Goal: Information Seeking & Learning: Learn about a topic

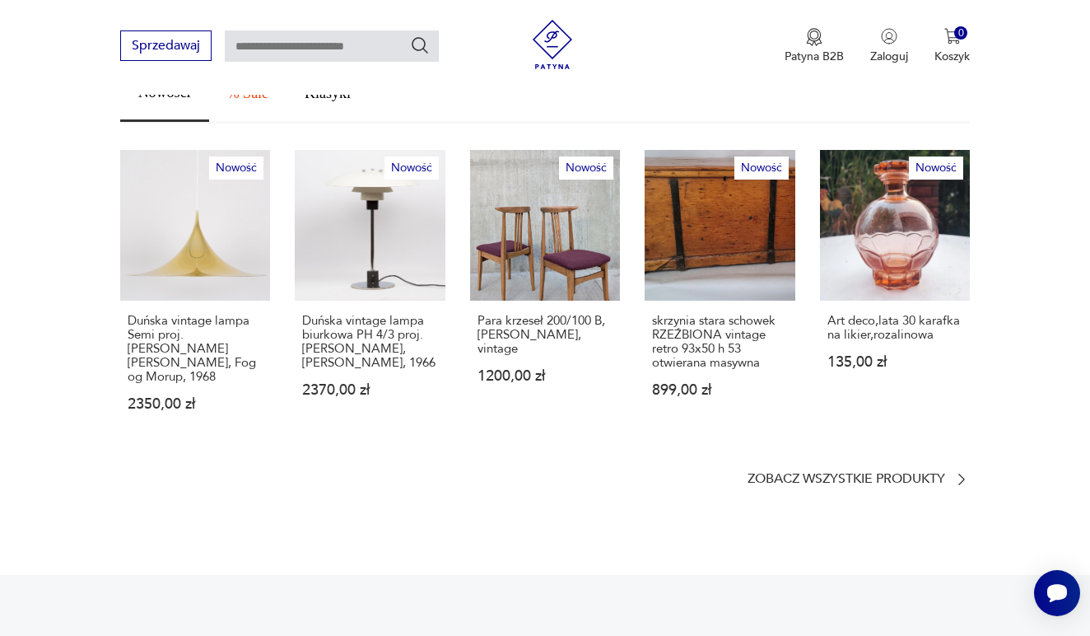
scroll to position [986, 0]
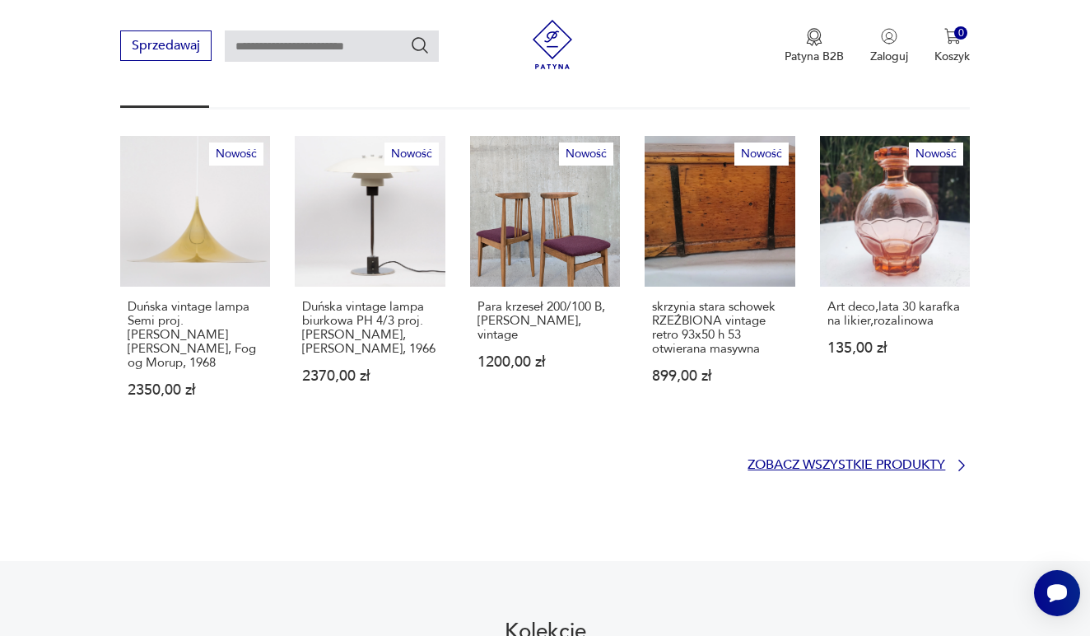
click at [809, 460] on p "Zobacz wszystkie produkty" at bounding box center [847, 465] width 198 height 11
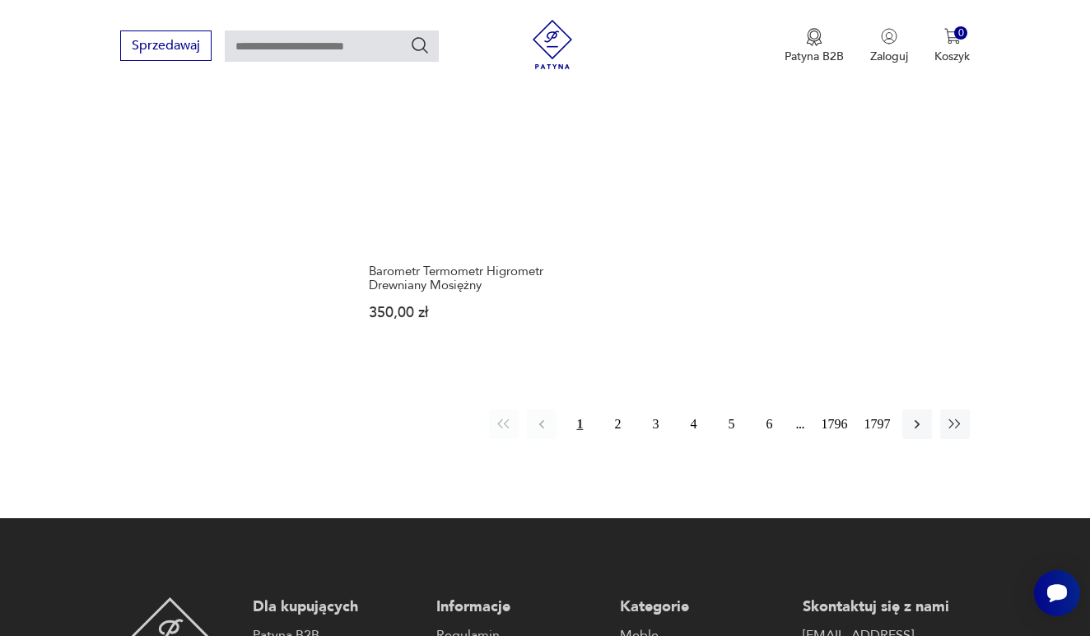
scroll to position [2167, 0]
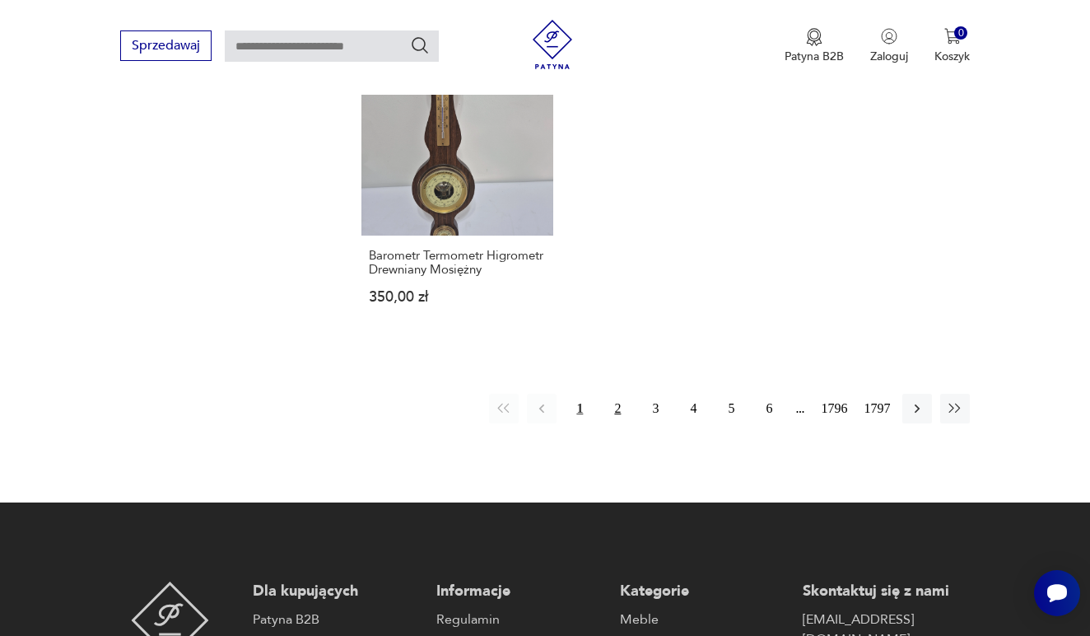
click at [606, 423] on button "2" at bounding box center [618, 409] width 30 height 30
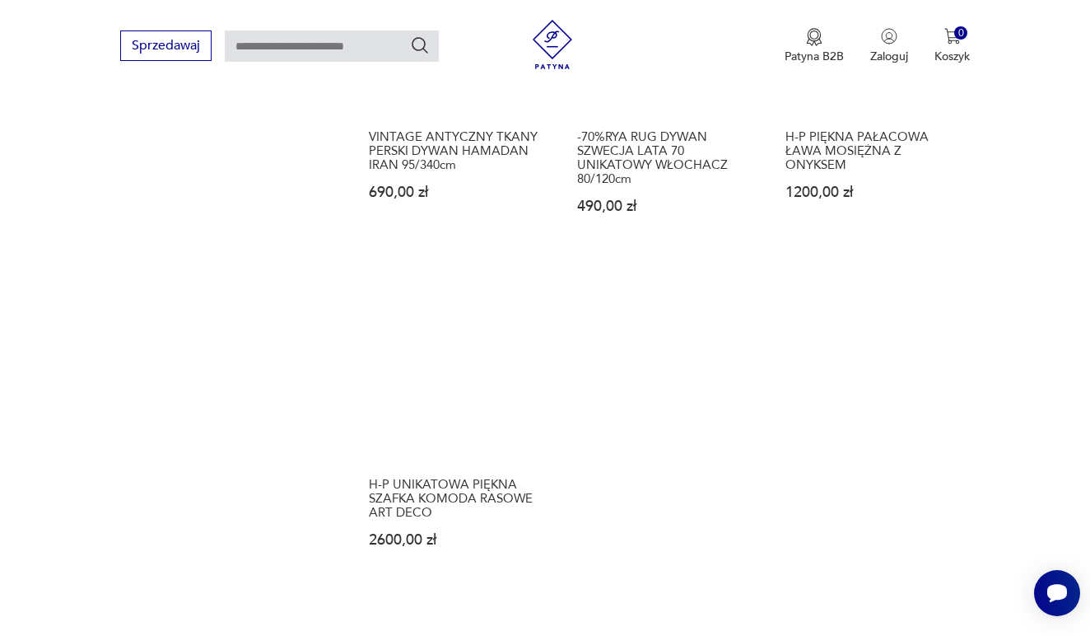
scroll to position [2073, 0]
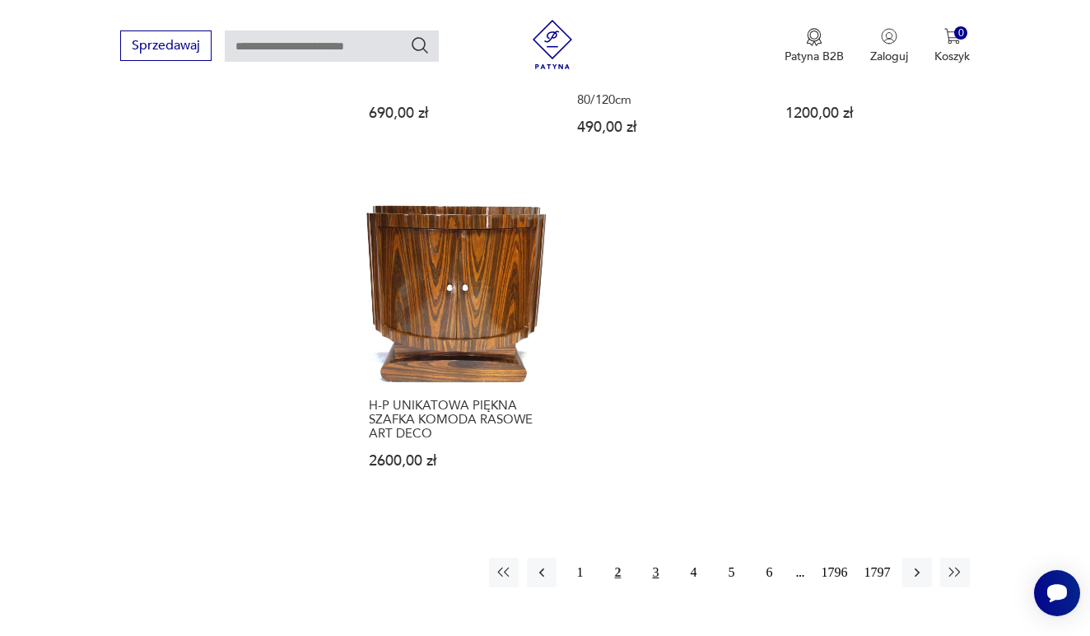
click at [650, 566] on button "3" at bounding box center [656, 573] width 30 height 30
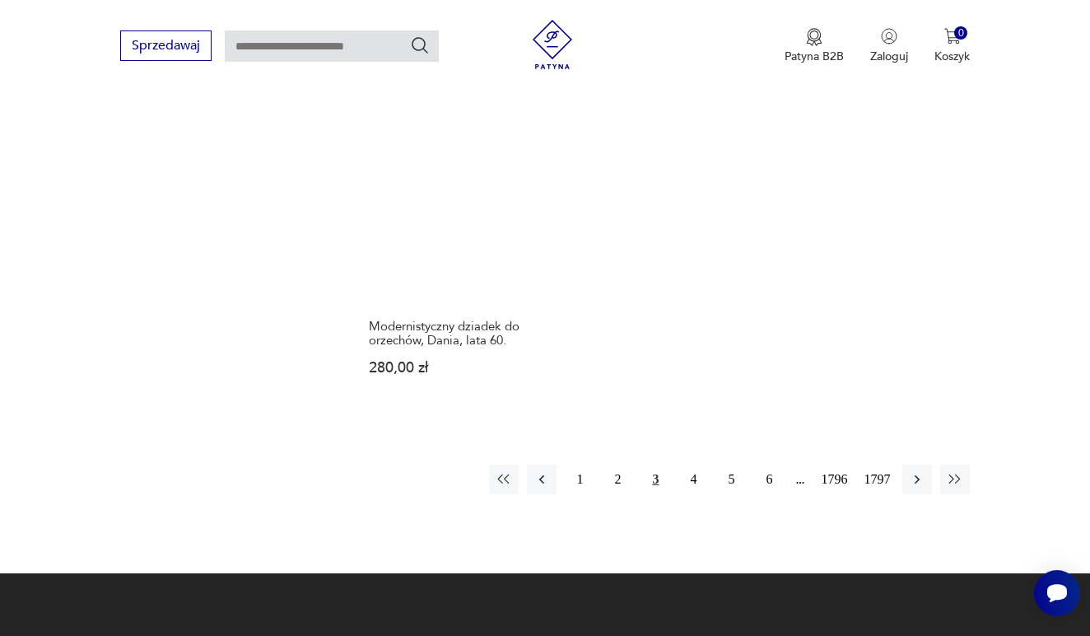
scroll to position [2090, 0]
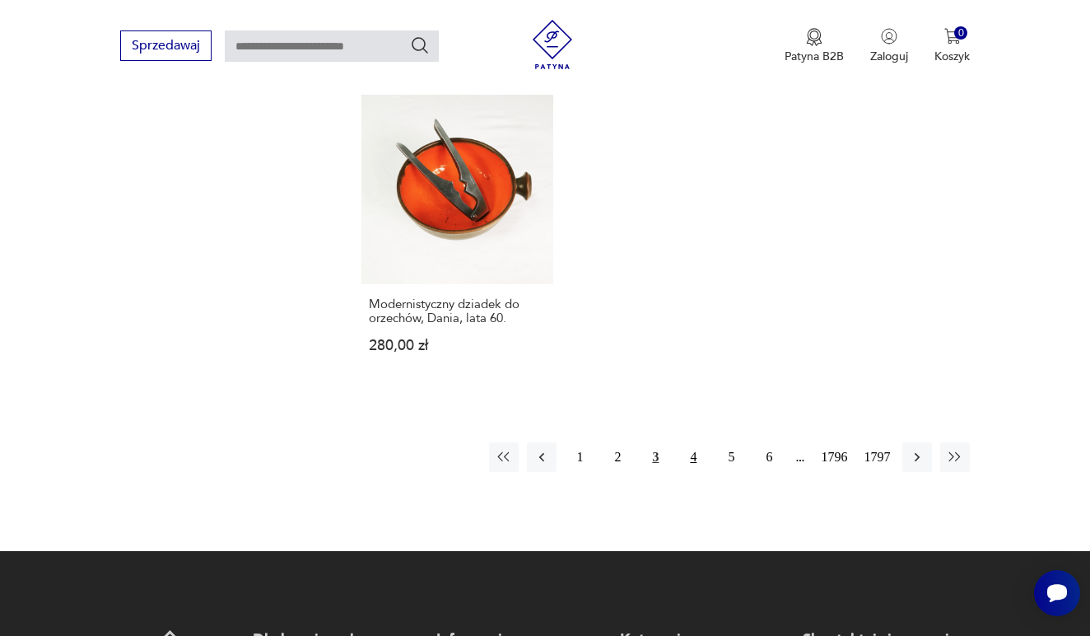
click at [689, 472] on button "4" at bounding box center [694, 457] width 30 height 30
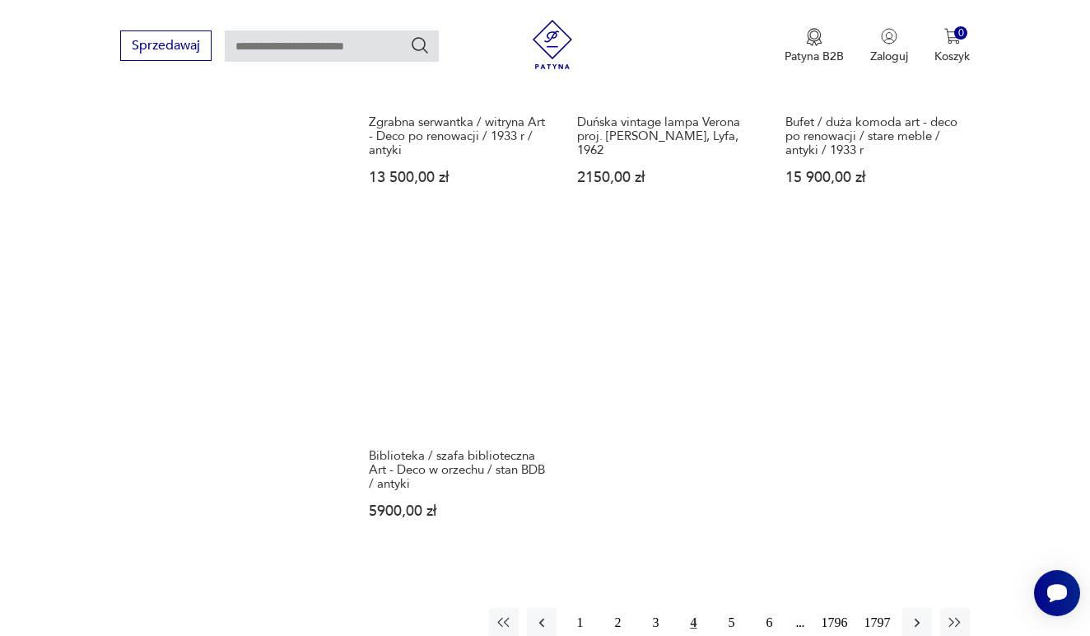
scroll to position [2110, 0]
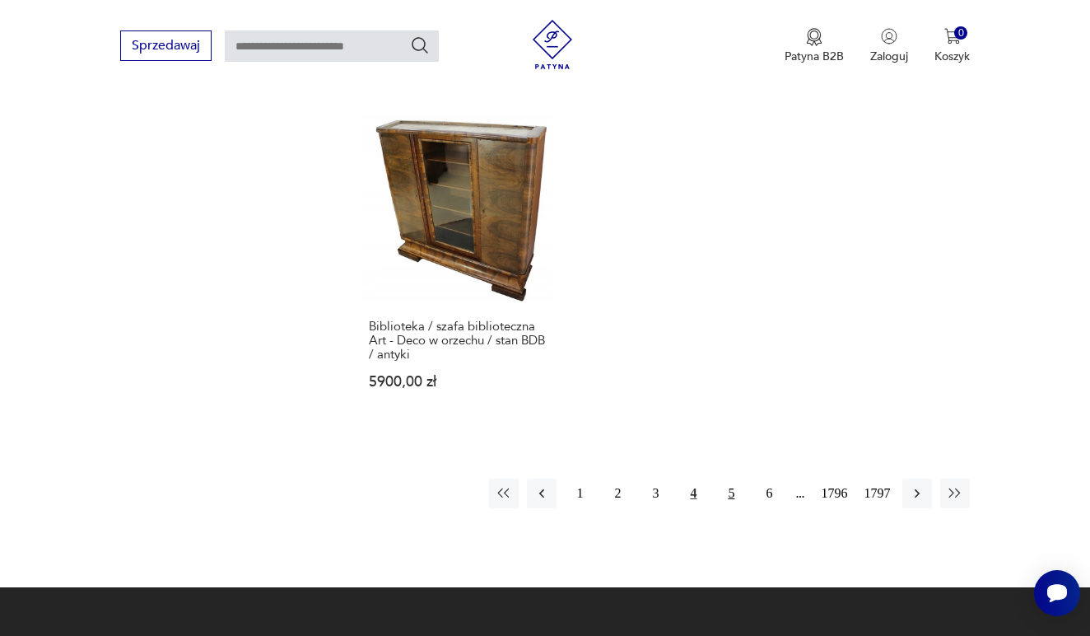
click at [725, 508] on button "5" at bounding box center [732, 494] width 30 height 30
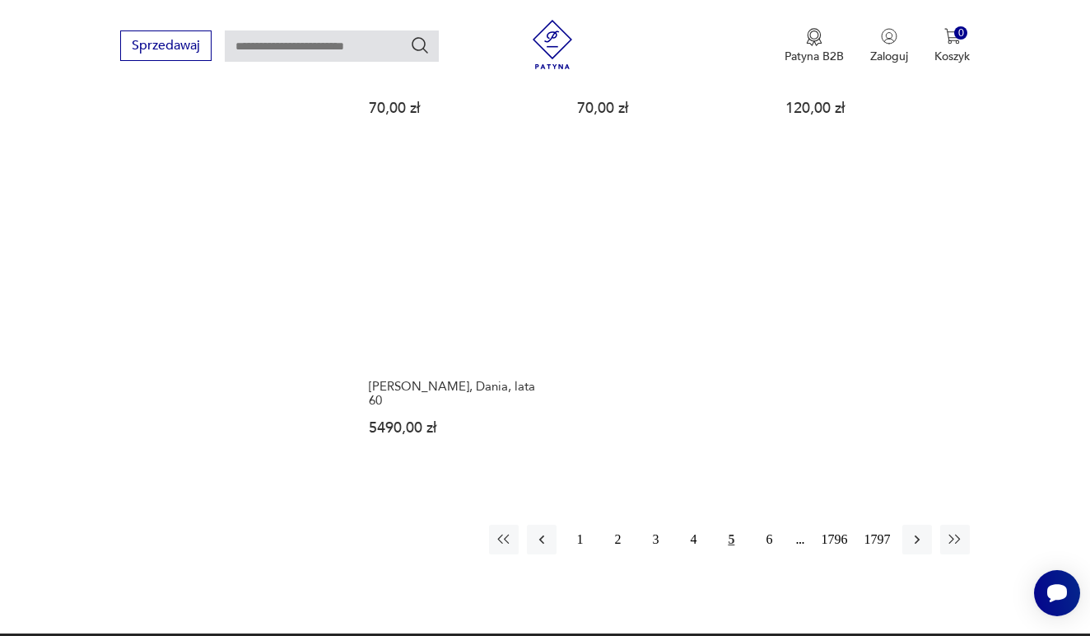
scroll to position [2014, 0]
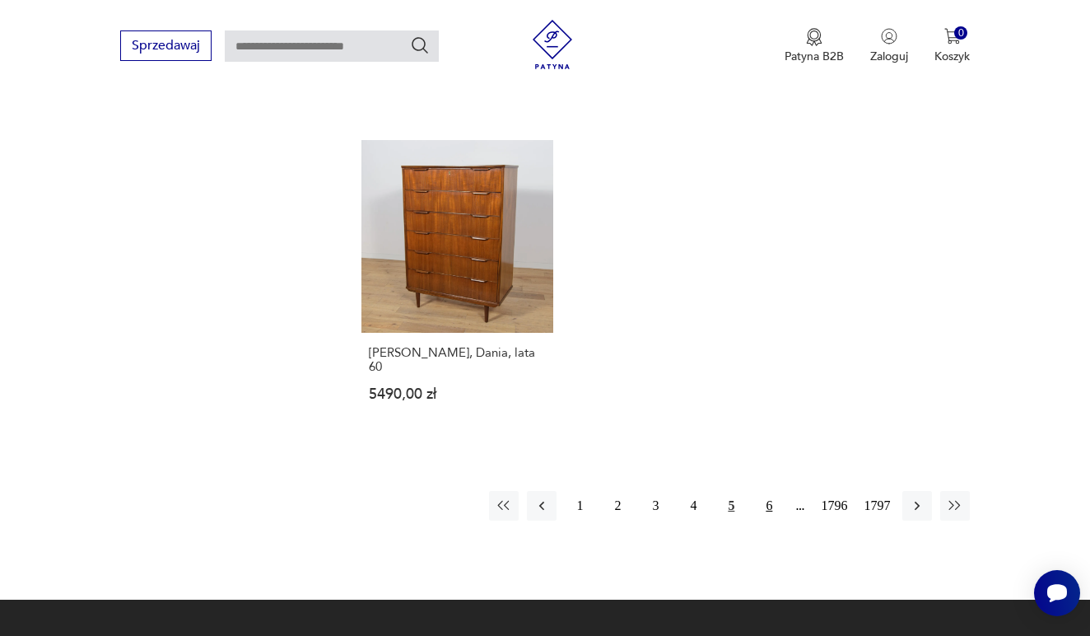
click at [762, 521] on button "6" at bounding box center [769, 506] width 30 height 30
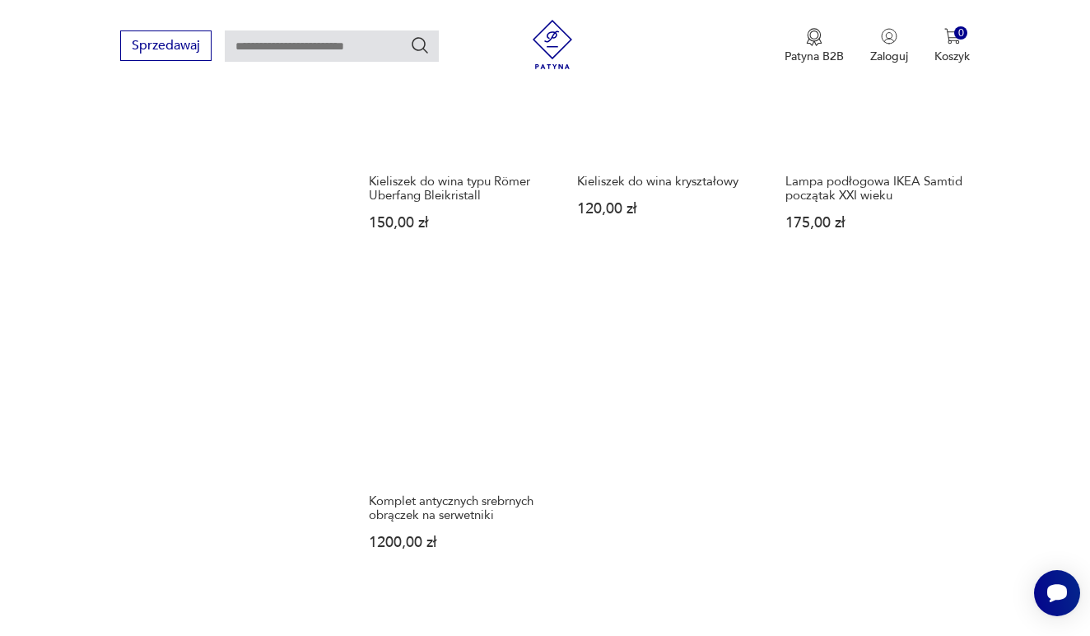
scroll to position [2006, 0]
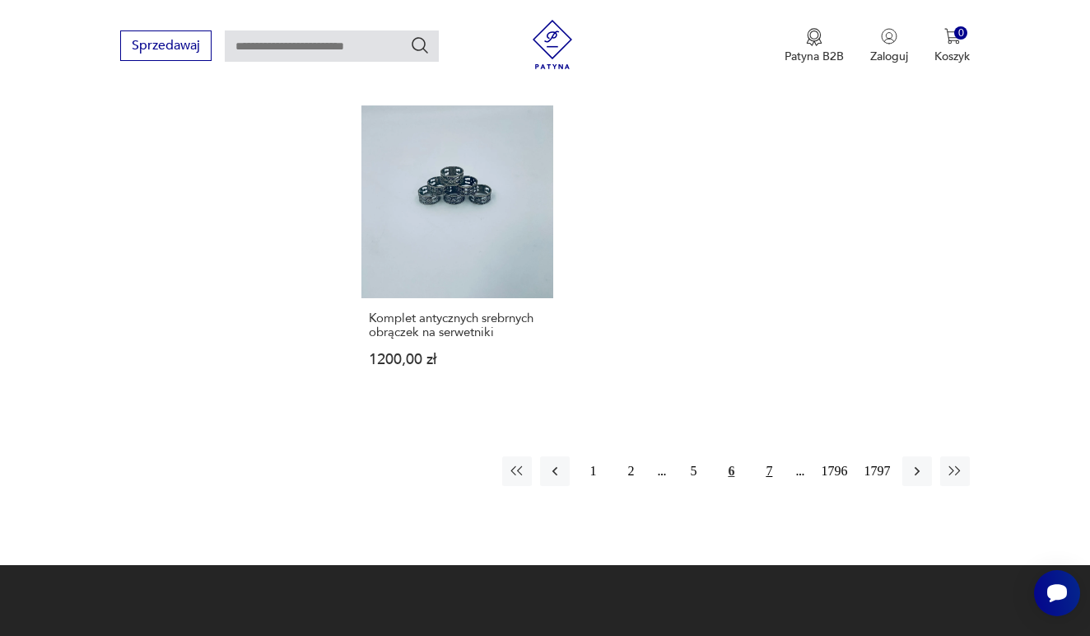
click at [760, 486] on button "7" at bounding box center [769, 471] width 30 height 30
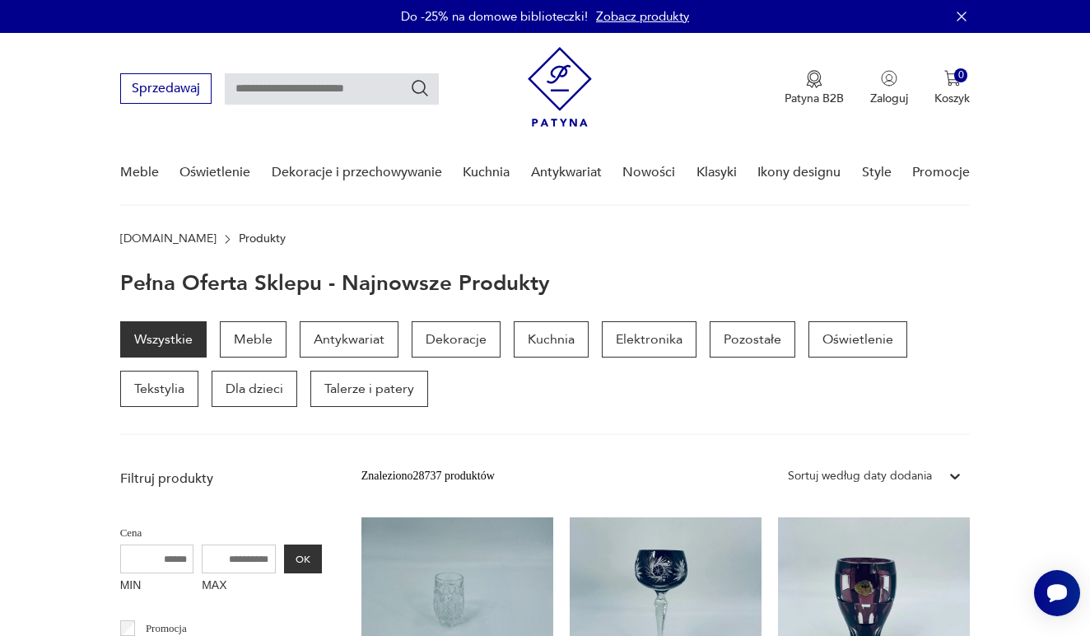
click at [316, 94] on input "text" at bounding box center [332, 88] width 214 height 31
type input "*******"
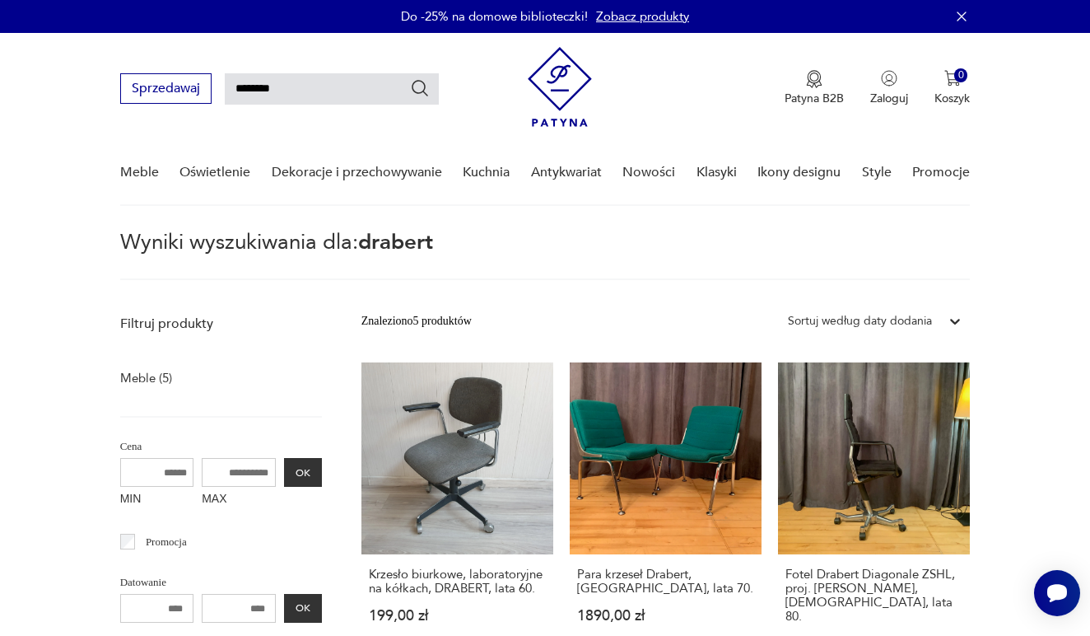
click at [264, 88] on input "********" at bounding box center [332, 88] width 214 height 31
type input "*****"
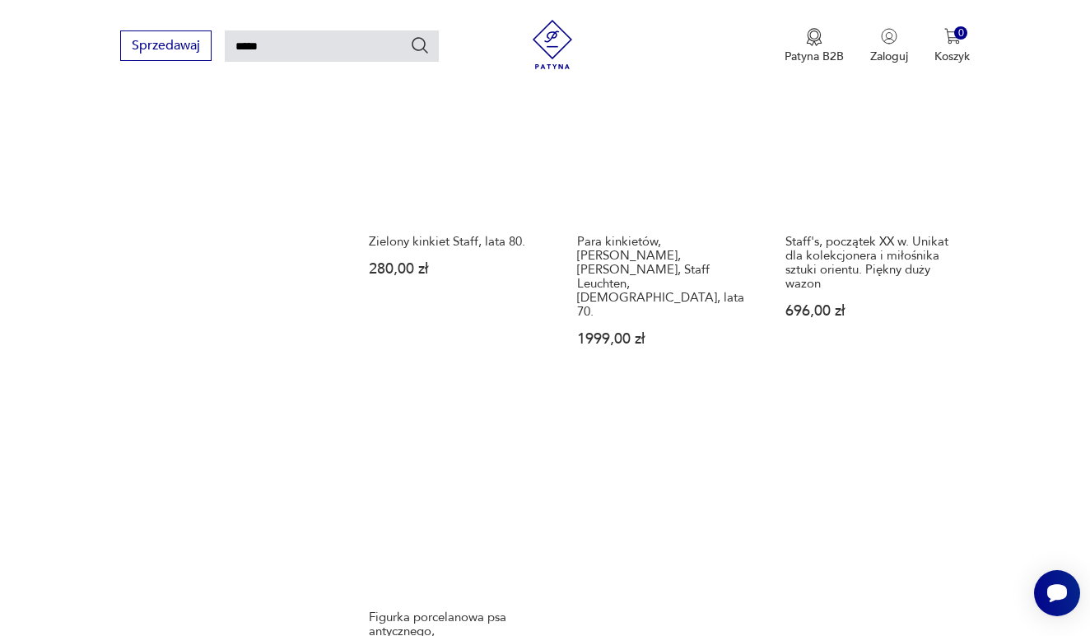
scroll to position [1611, 0]
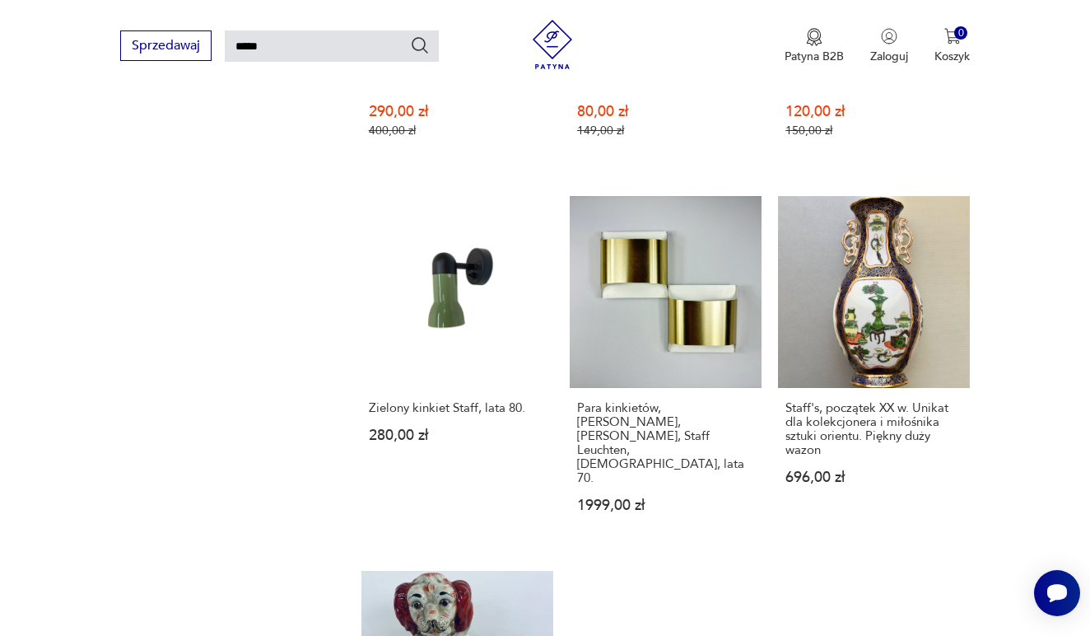
click at [263, 48] on input "*****" at bounding box center [332, 45] width 214 height 31
type input "****"
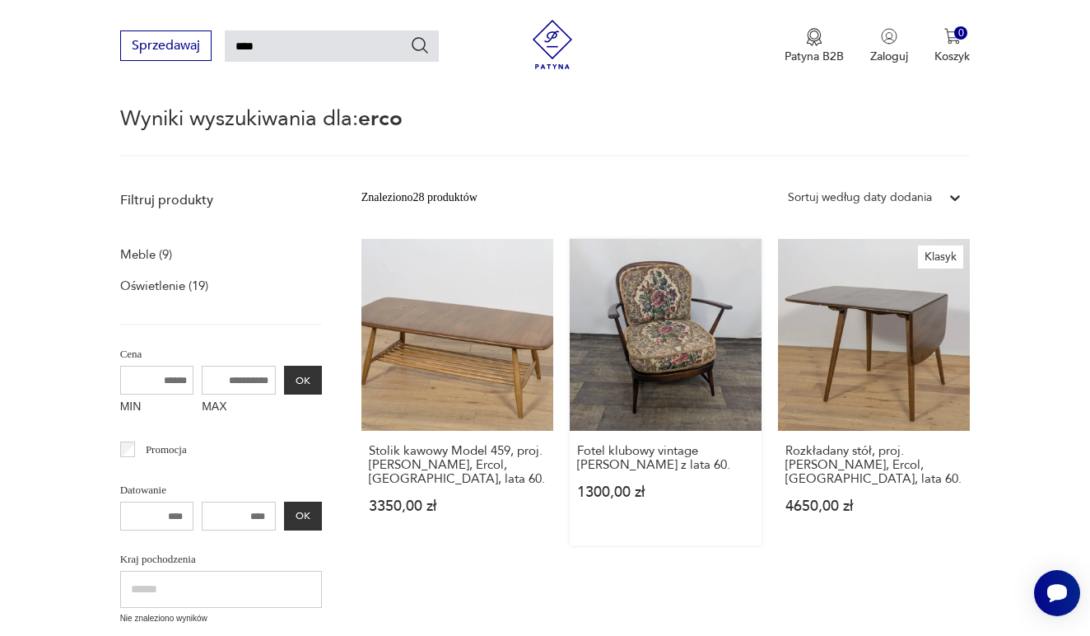
scroll to position [519, 0]
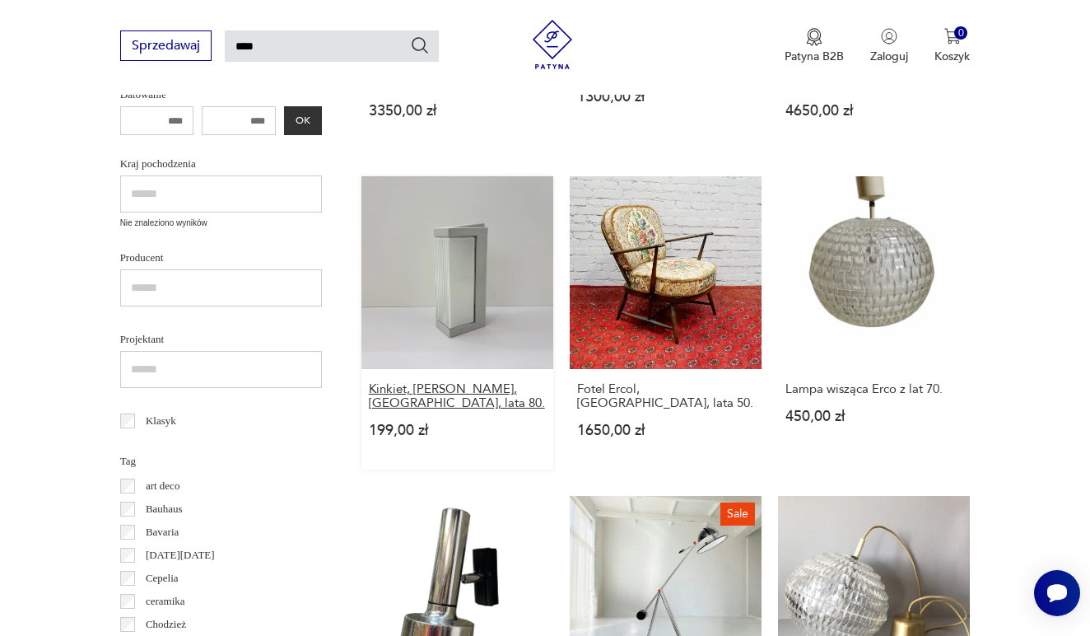
click at [492, 410] on h3 "Kinkiet, [PERSON_NAME], [GEOGRAPHIC_DATA], lata 80." at bounding box center [457, 396] width 177 height 28
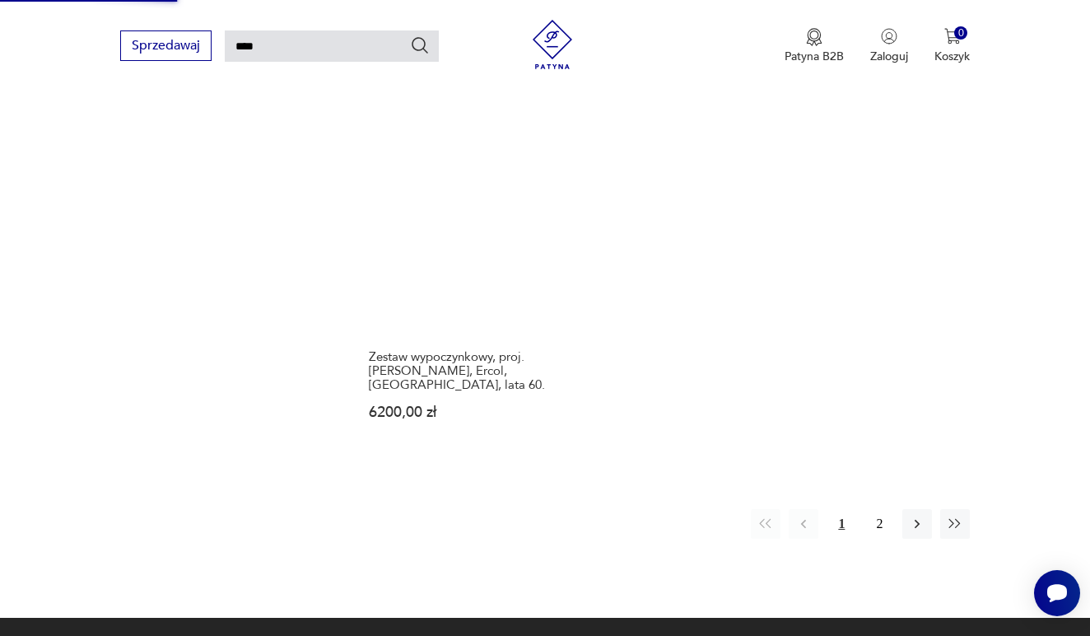
scroll to position [1991, 0]
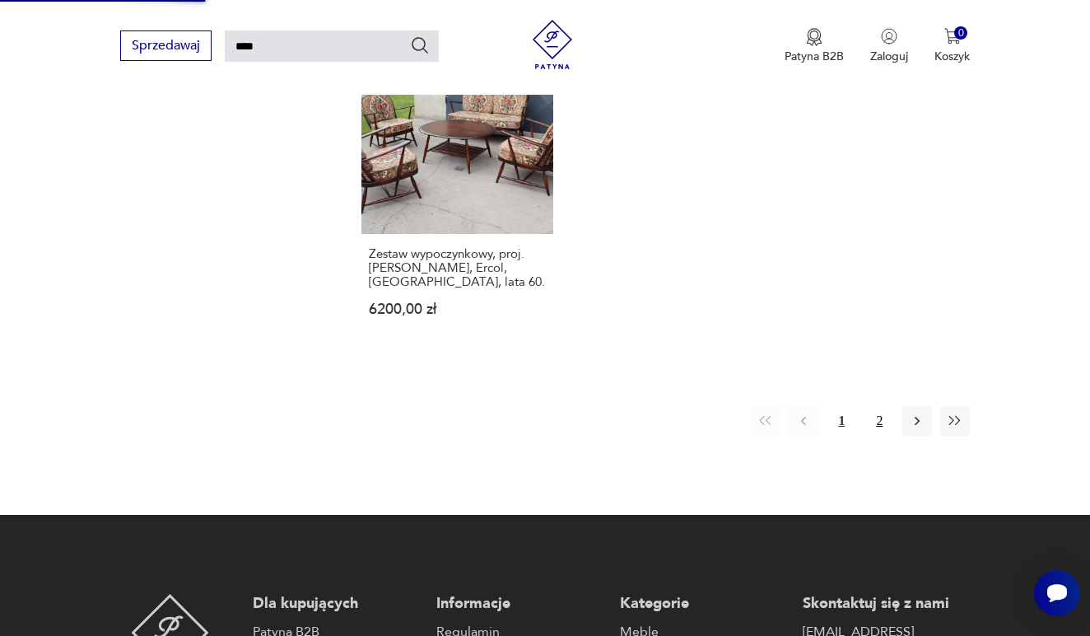
click at [880, 436] on button "2" at bounding box center [880, 421] width 30 height 30
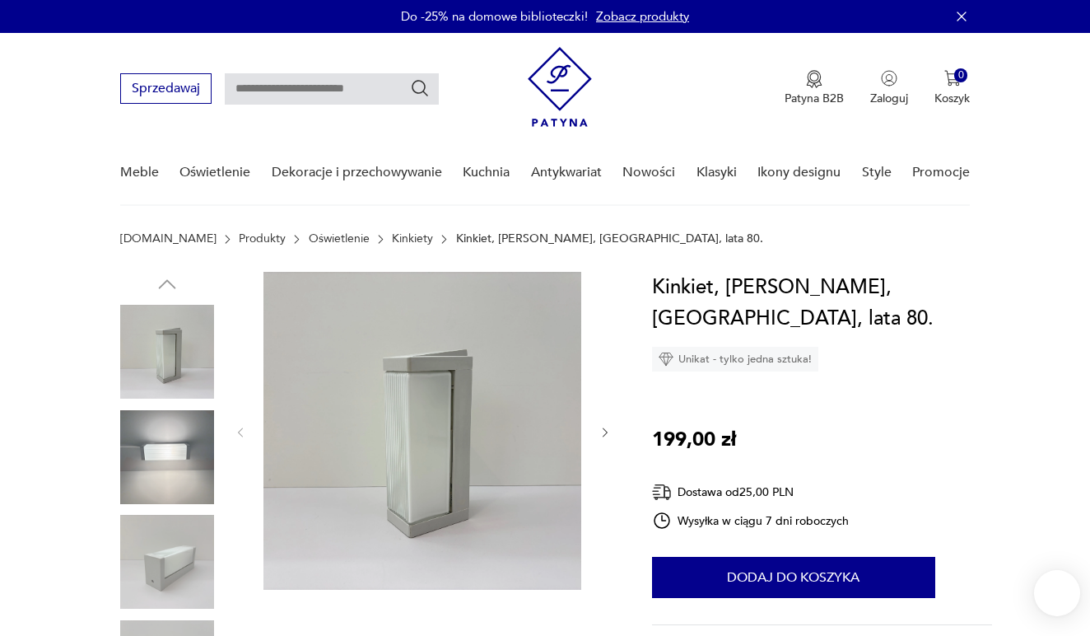
click at [184, 457] on div at bounding box center [167, 457] width 94 height 94
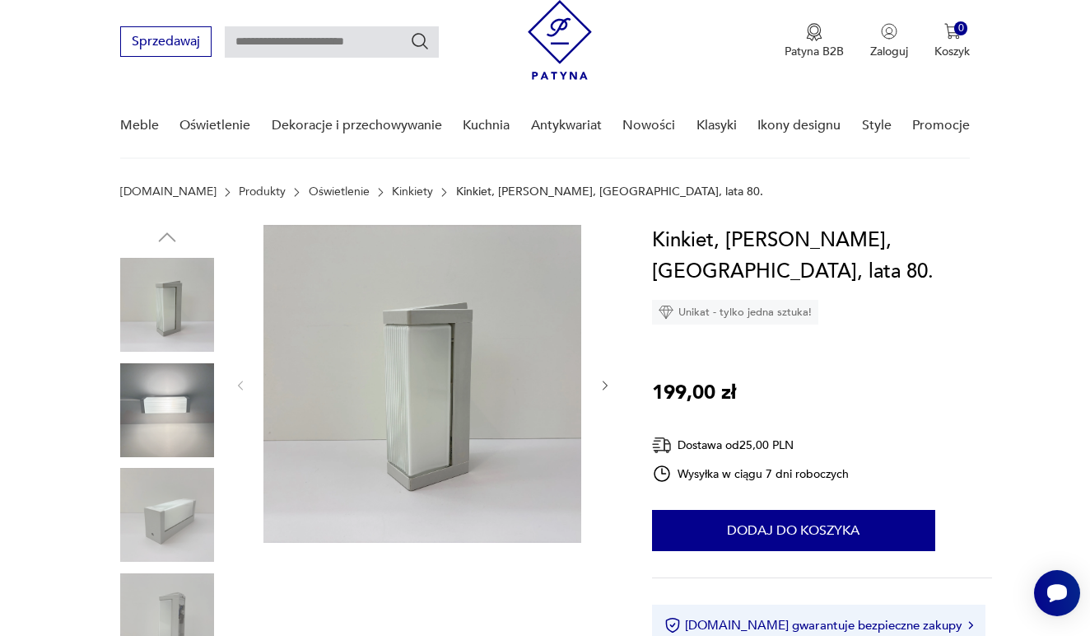
click at [183, 426] on img at bounding box center [167, 410] width 94 height 94
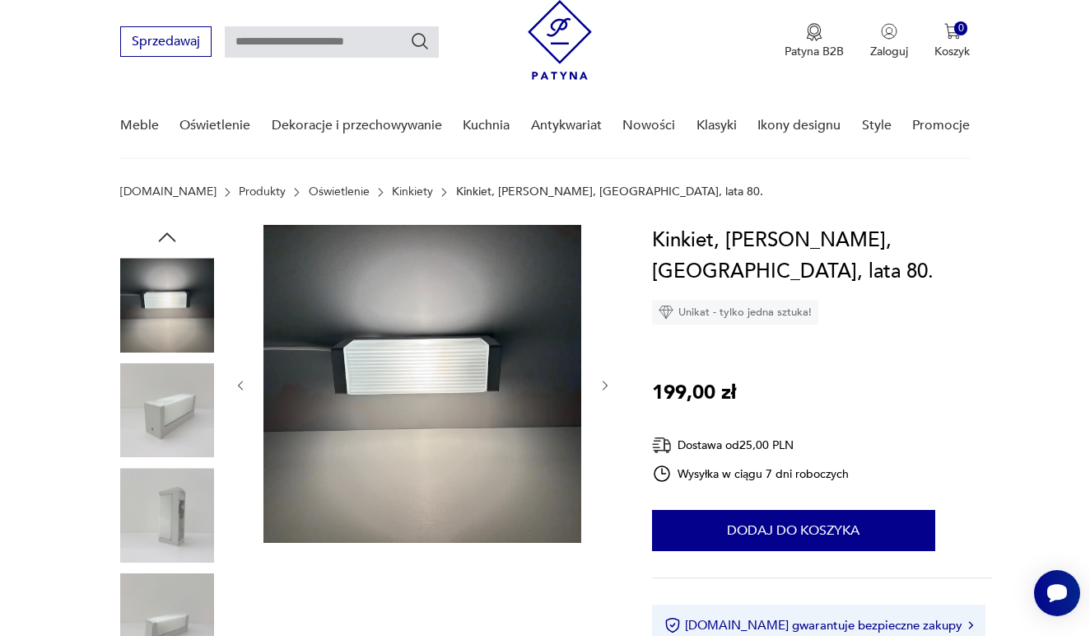
click at [183, 426] on img at bounding box center [167, 410] width 94 height 94
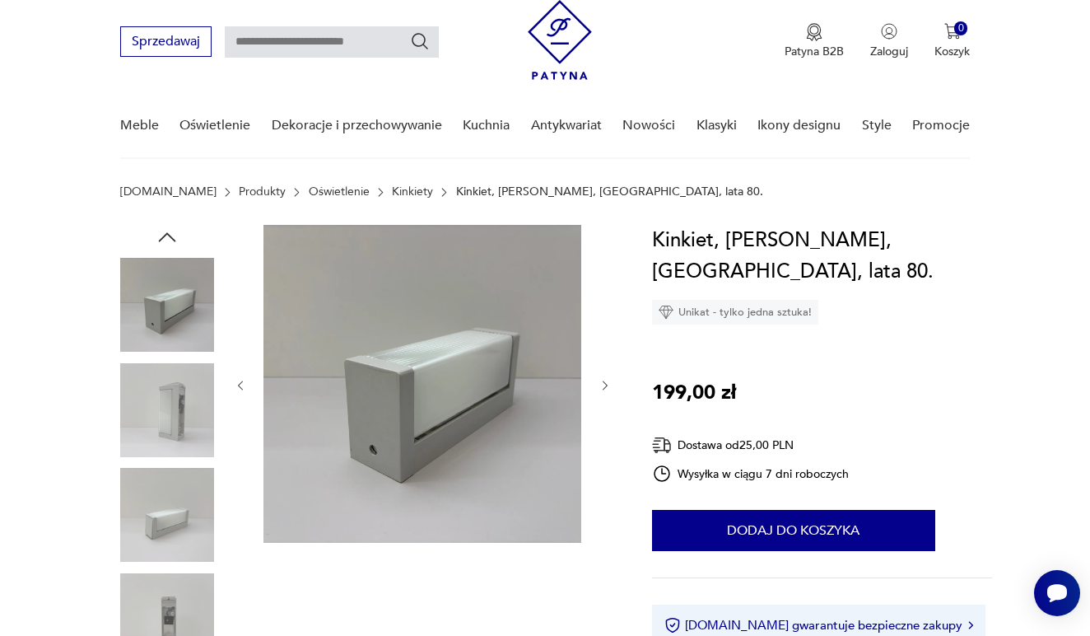
click at [183, 426] on img at bounding box center [167, 410] width 94 height 94
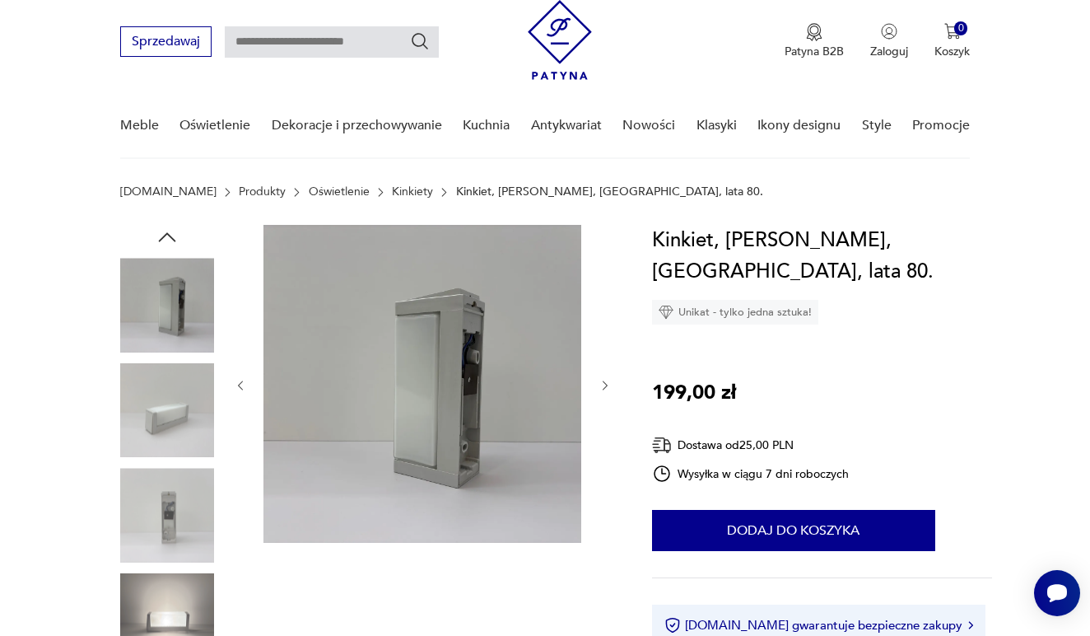
click at [183, 426] on img at bounding box center [167, 410] width 94 height 94
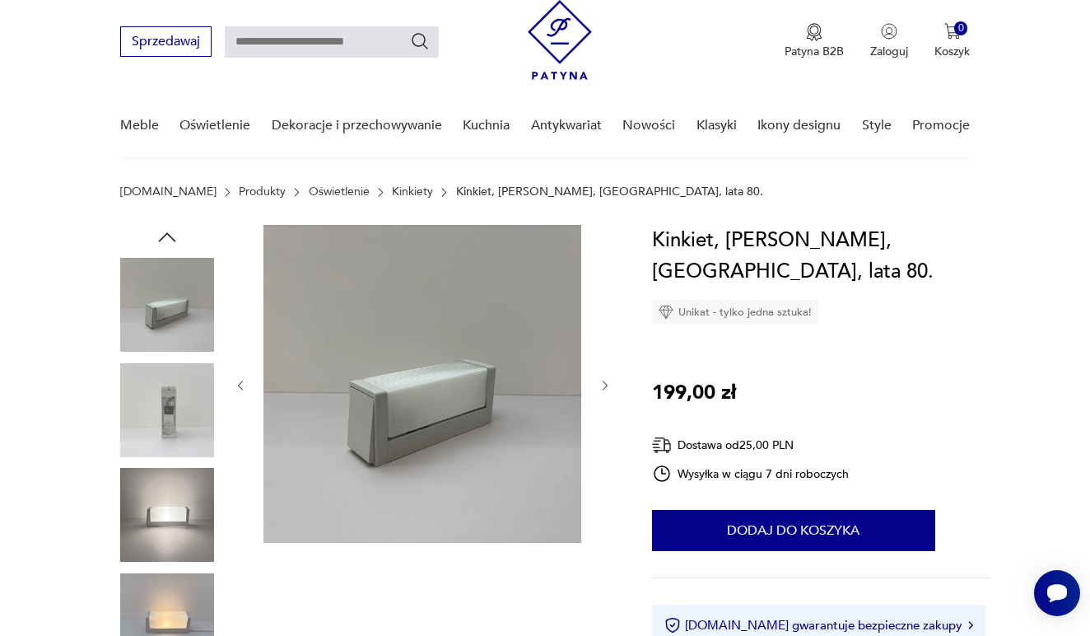
click at [171, 474] on img at bounding box center [167, 515] width 94 height 94
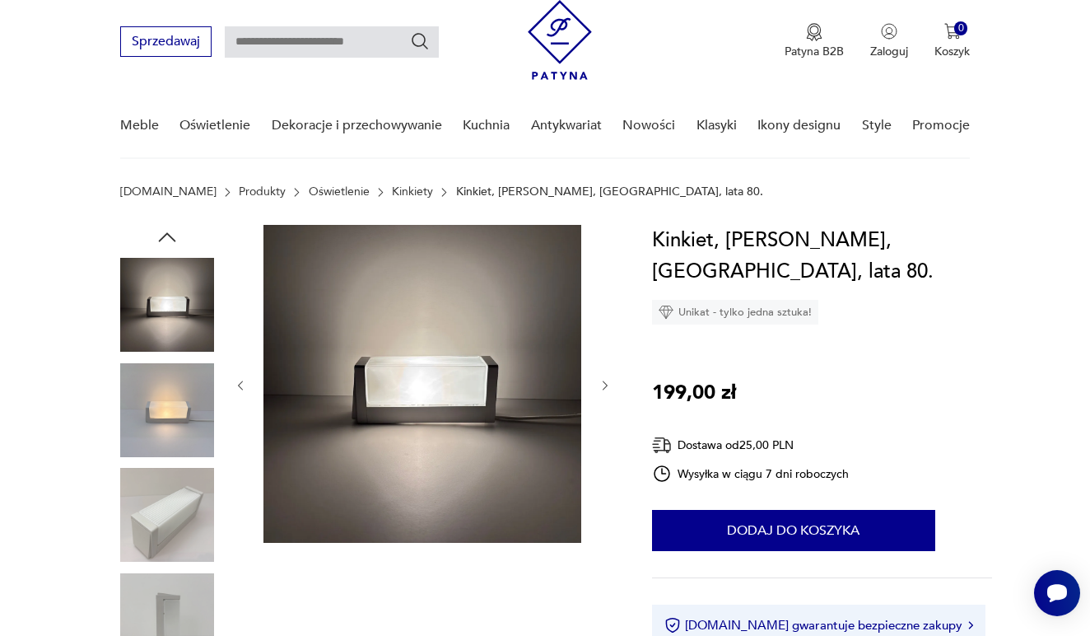
click at [171, 427] on img at bounding box center [167, 410] width 94 height 94
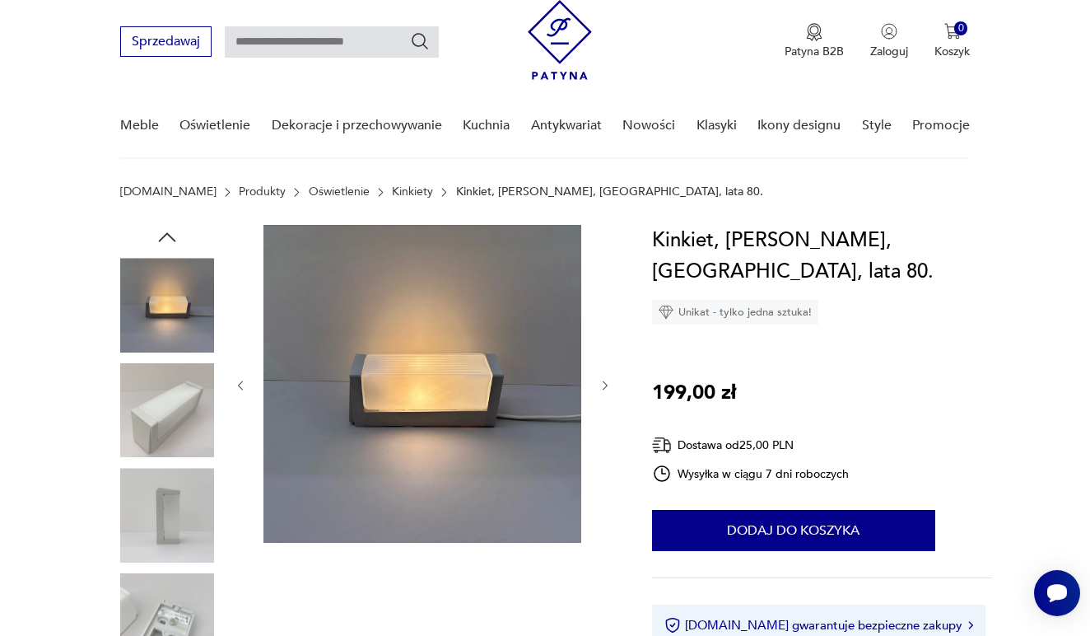
click at [175, 497] on img at bounding box center [167, 515] width 94 height 94
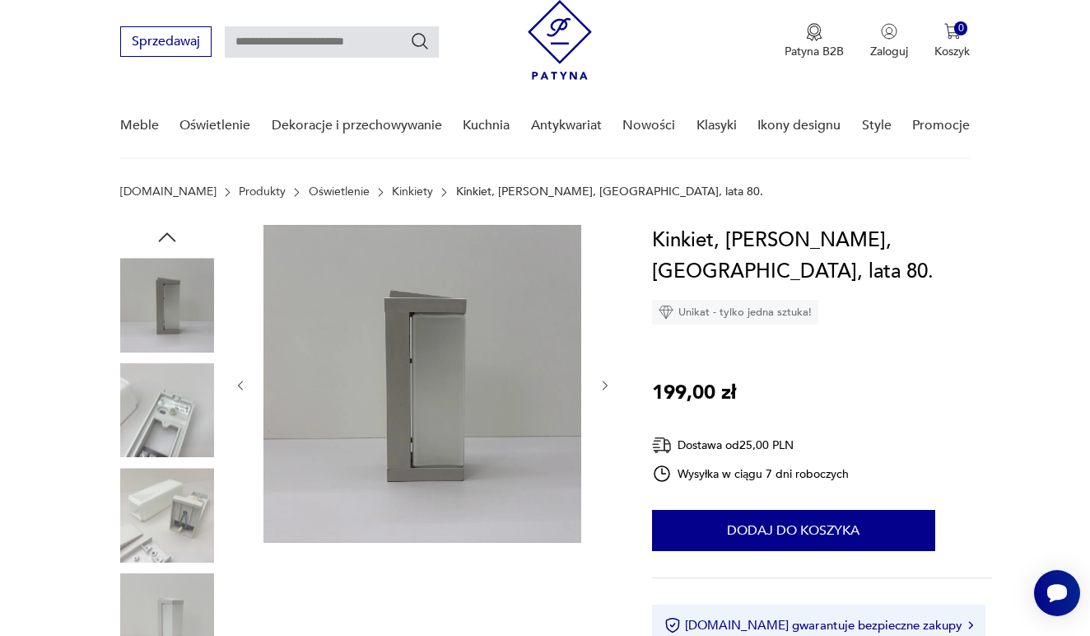
click at [175, 497] on img at bounding box center [167, 515] width 94 height 94
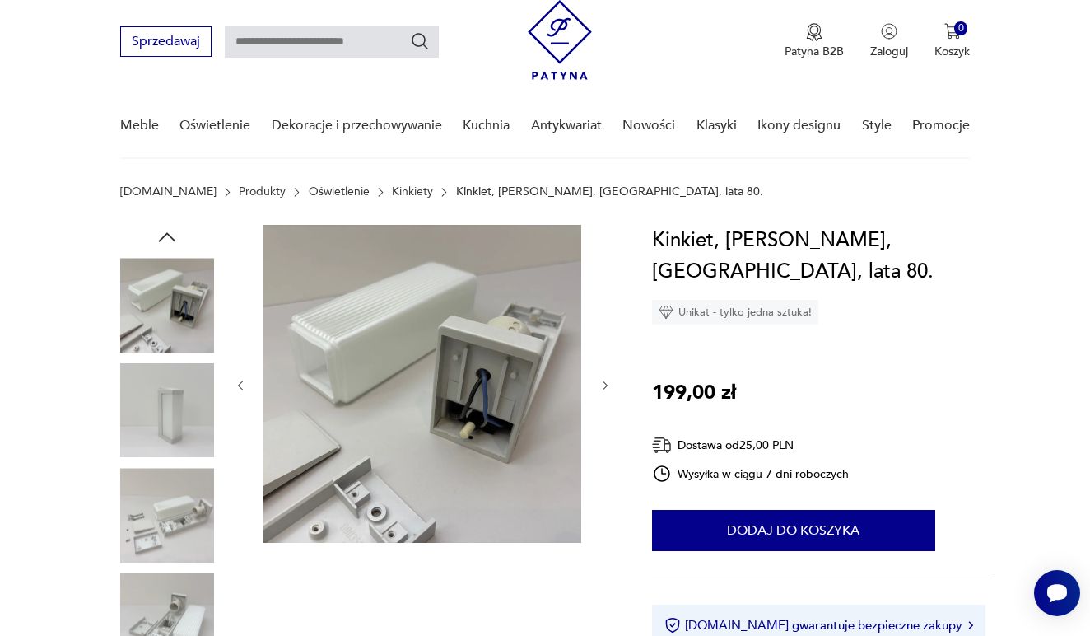
click at [169, 590] on img at bounding box center [167, 620] width 94 height 94
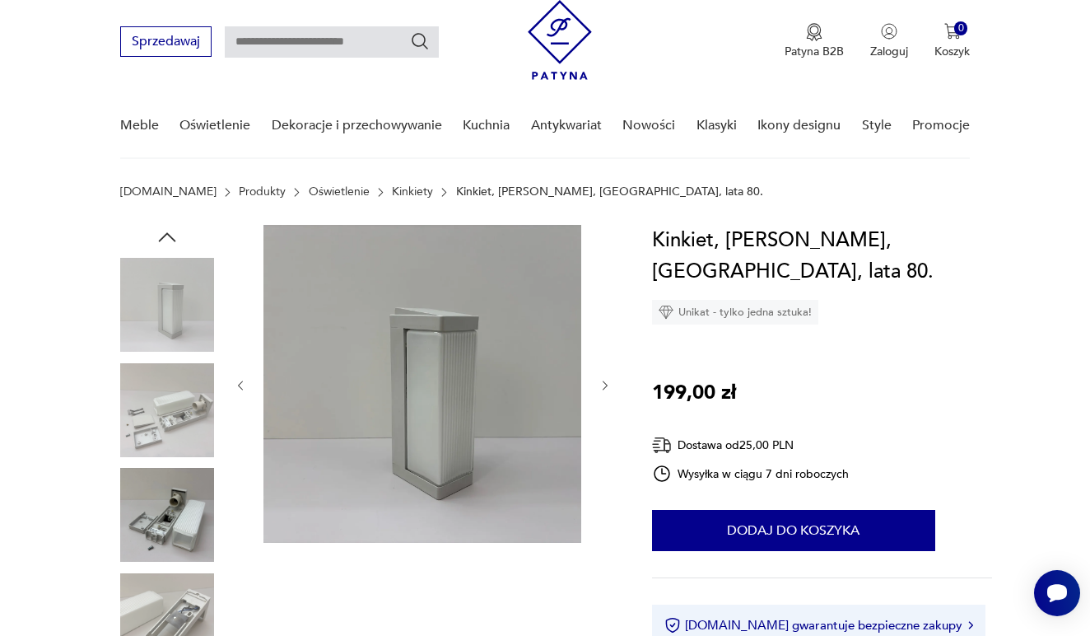
click at [166, 619] on img at bounding box center [167, 620] width 94 height 94
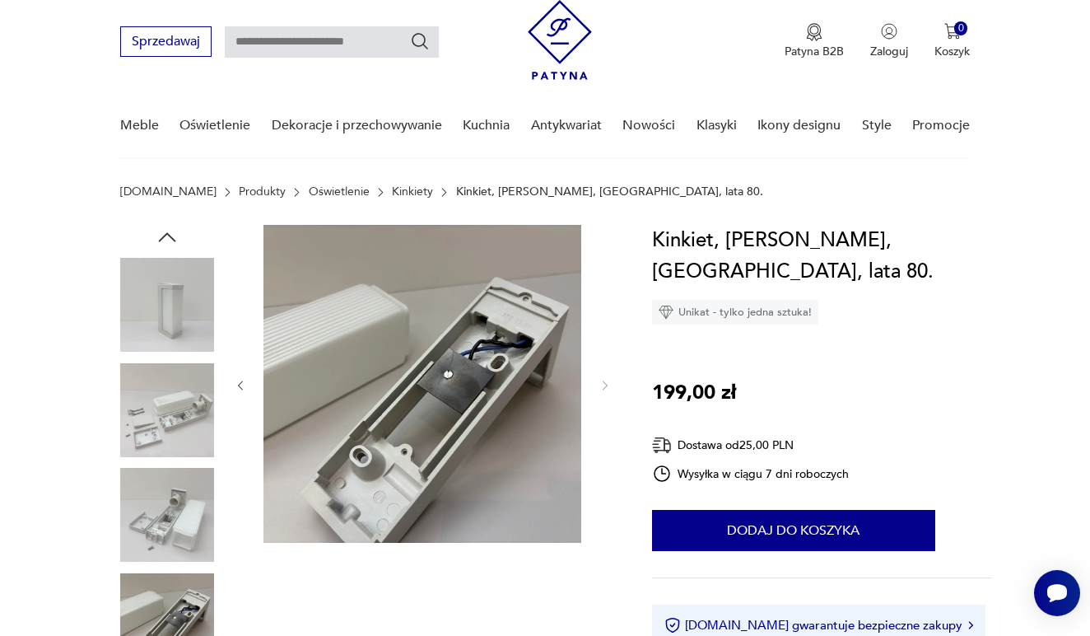
click at [166, 619] on img at bounding box center [167, 620] width 94 height 94
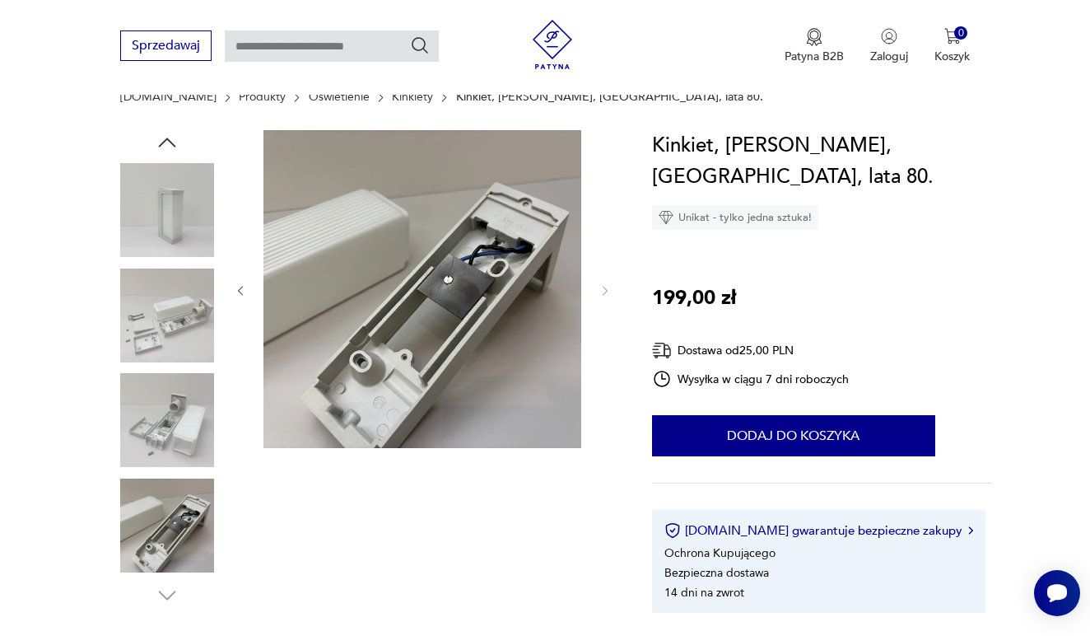
scroll to position [501, 0]
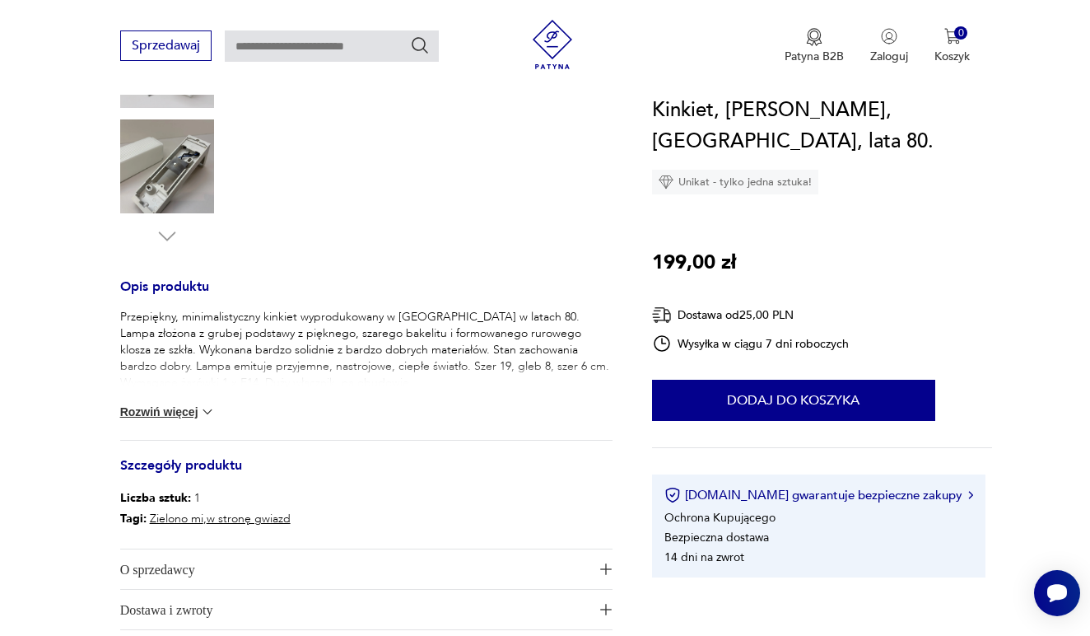
click at [210, 413] on img at bounding box center [207, 412] width 16 height 16
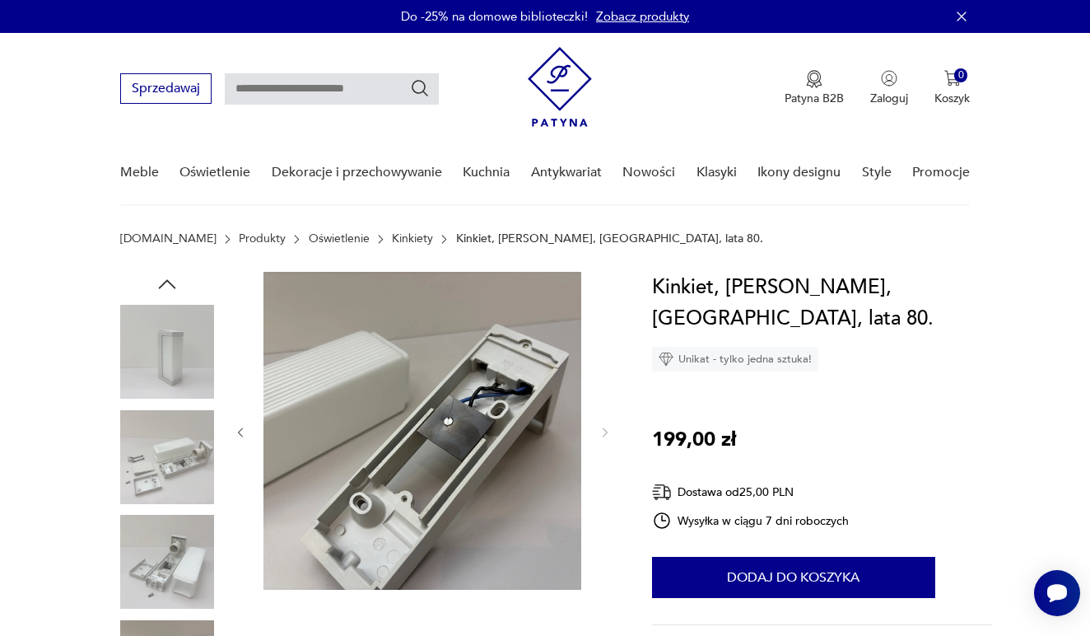
scroll to position [0, 0]
click at [158, 343] on img at bounding box center [167, 352] width 94 height 94
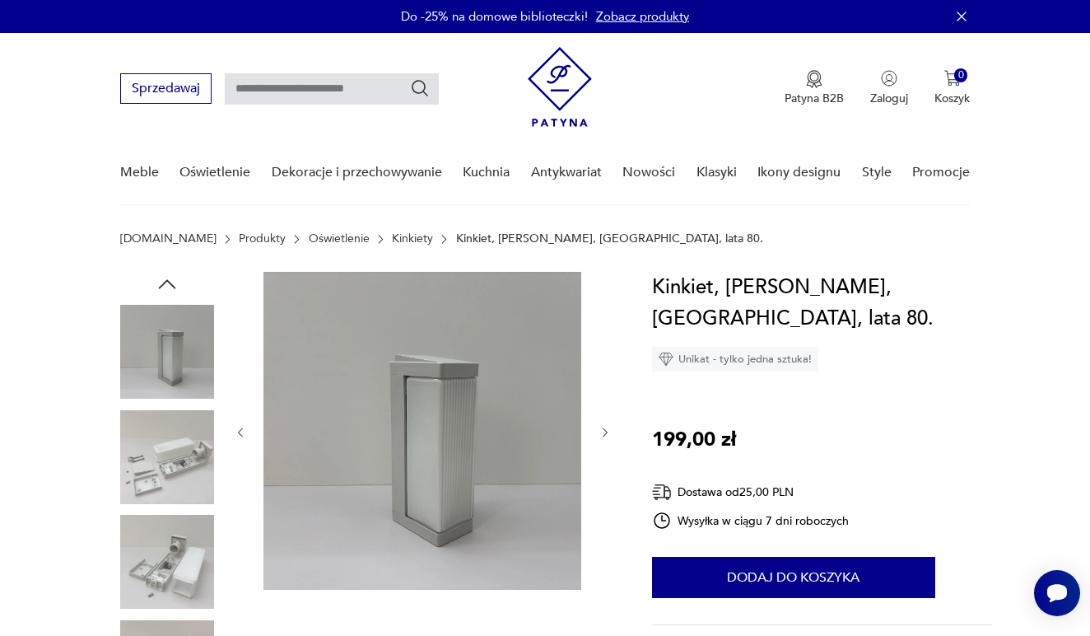
click at [165, 445] on img at bounding box center [167, 457] width 94 height 94
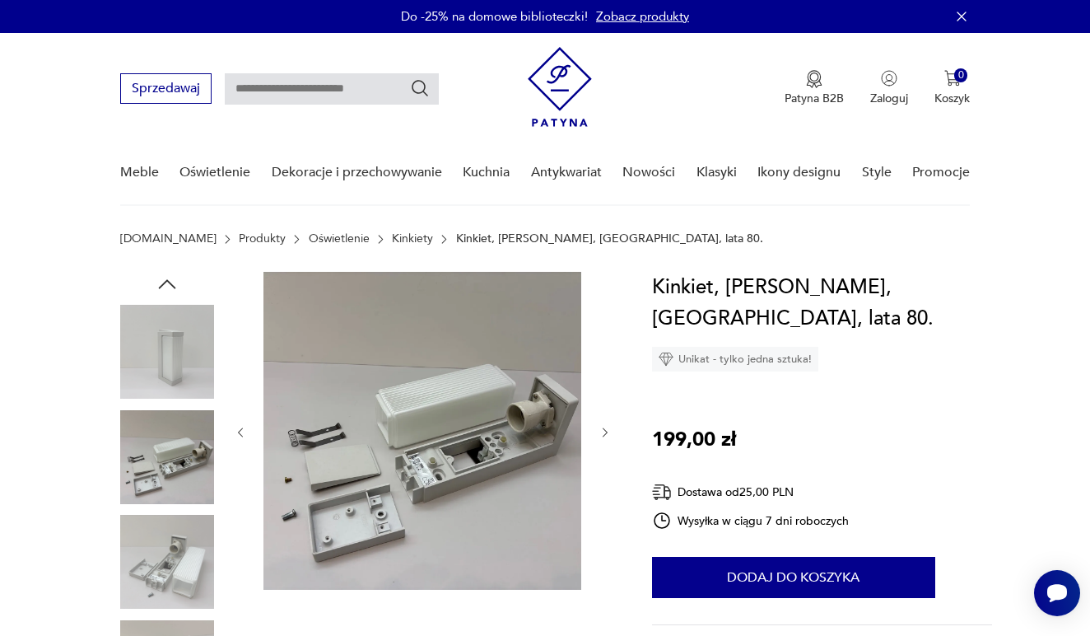
click at [169, 548] on img at bounding box center [167, 562] width 94 height 94
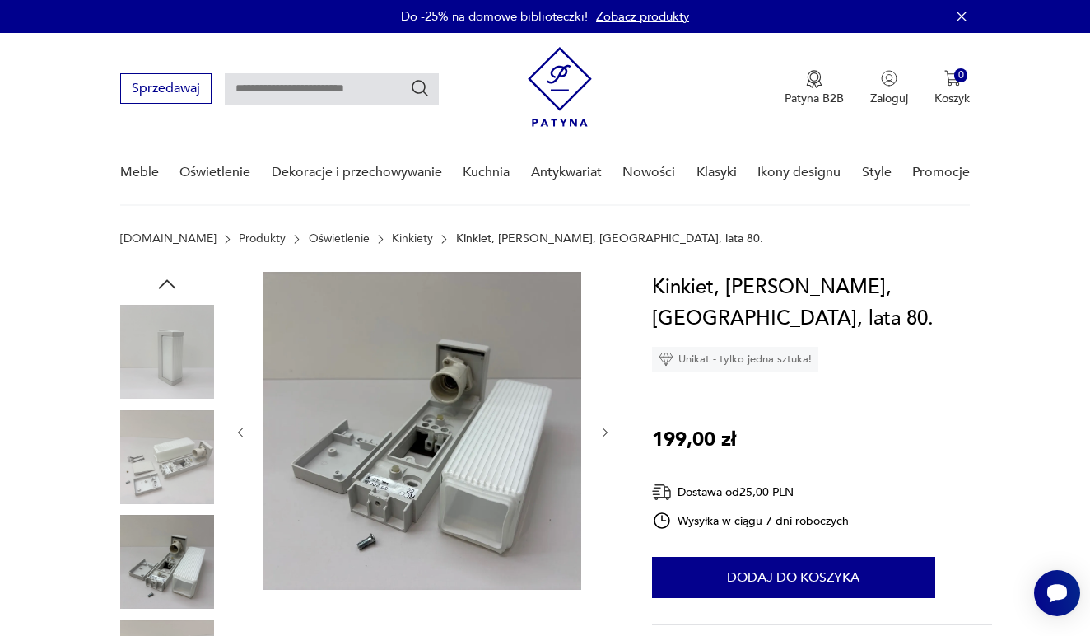
click at [184, 381] on img at bounding box center [167, 352] width 94 height 94
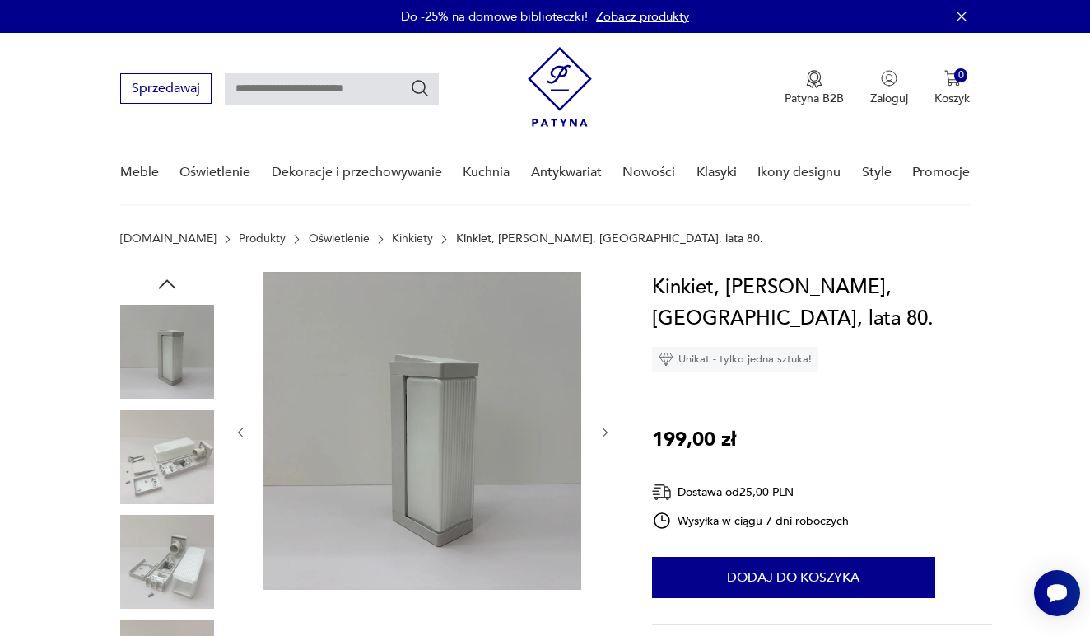
click at [156, 451] on img at bounding box center [167, 457] width 94 height 94
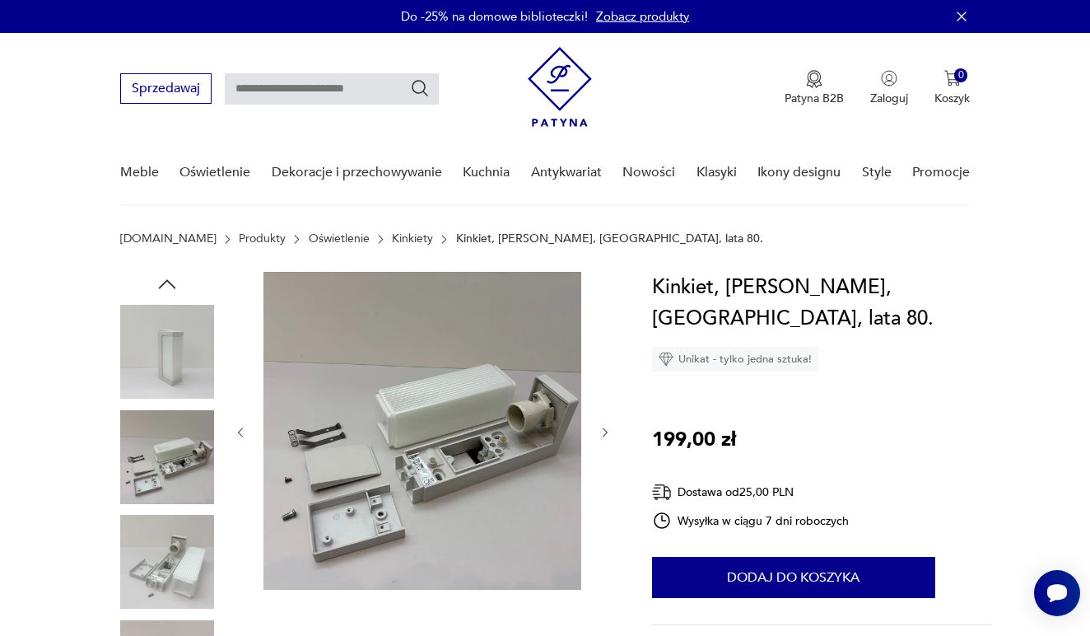
click at [152, 585] on img at bounding box center [167, 562] width 94 height 94
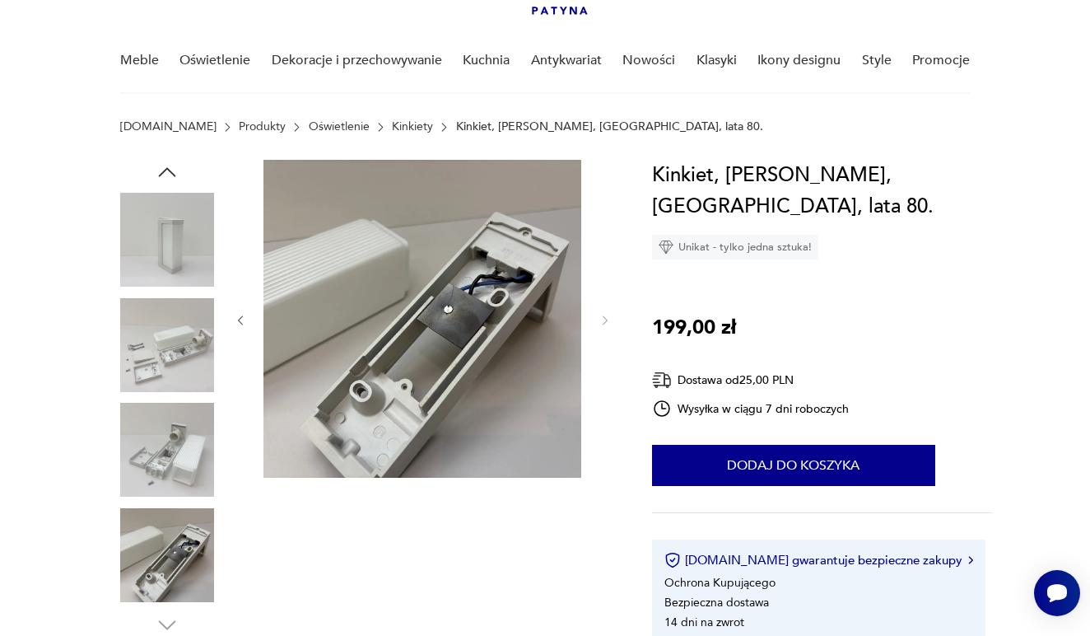
scroll to position [178, 0]
